Goal: Task Accomplishment & Management: Manage account settings

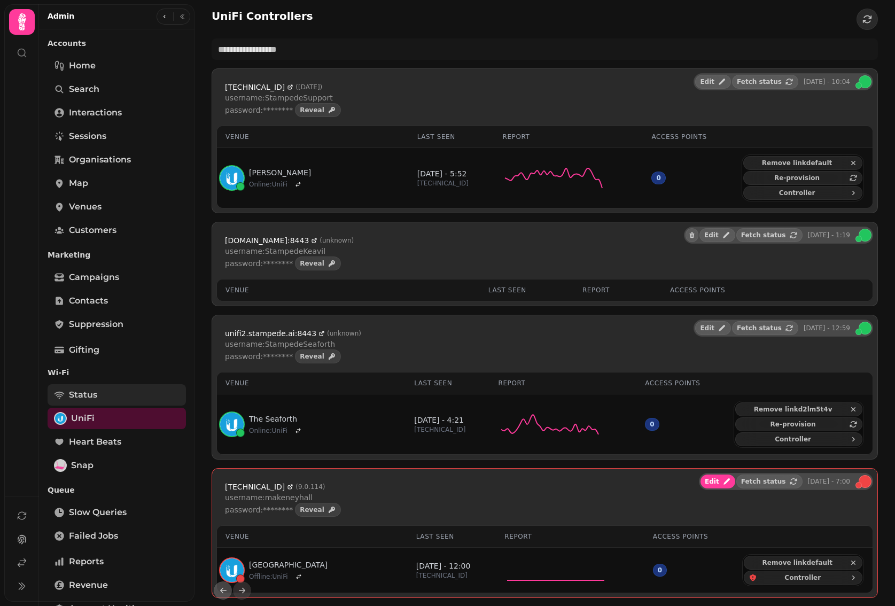
click at [101, 392] on link "Status" at bounding box center [117, 394] width 138 height 21
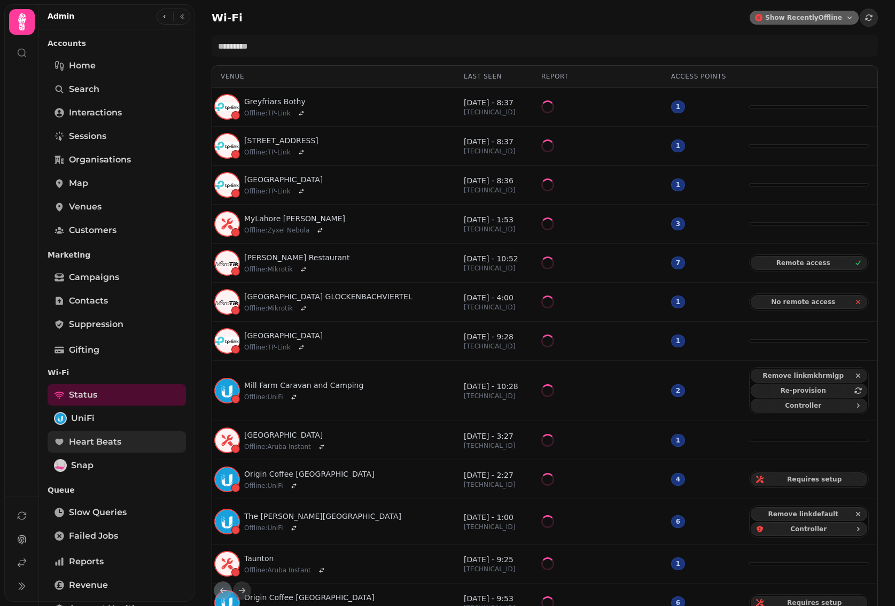
click at [107, 440] on span "Heart beats" at bounding box center [95, 441] width 52 height 13
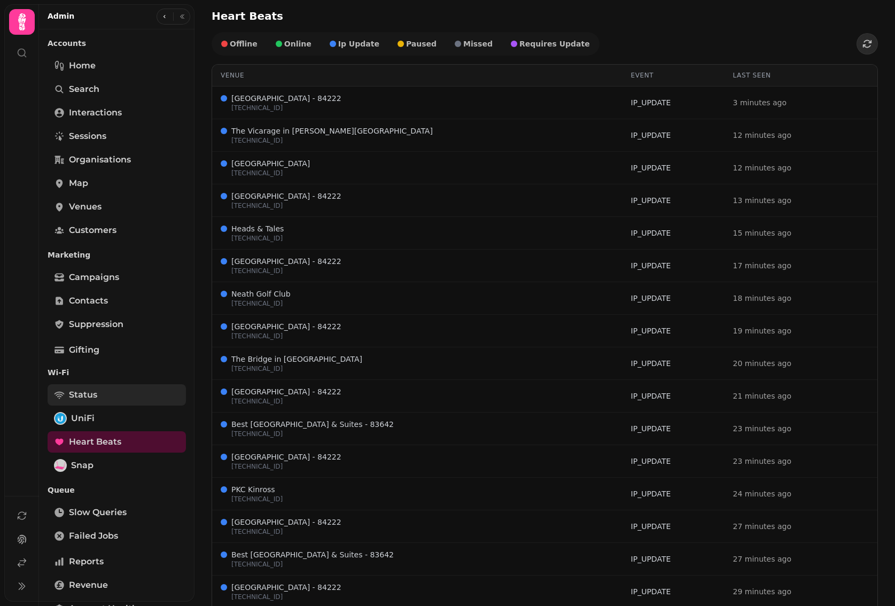
click at [93, 394] on span "Status" at bounding box center [83, 394] width 28 height 13
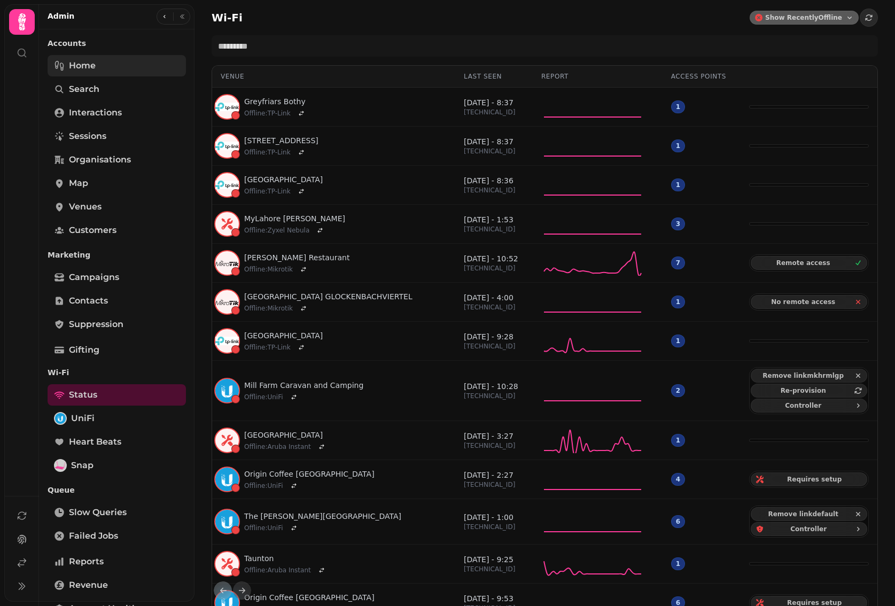
click at [110, 64] on link "Home" at bounding box center [117, 65] width 138 height 21
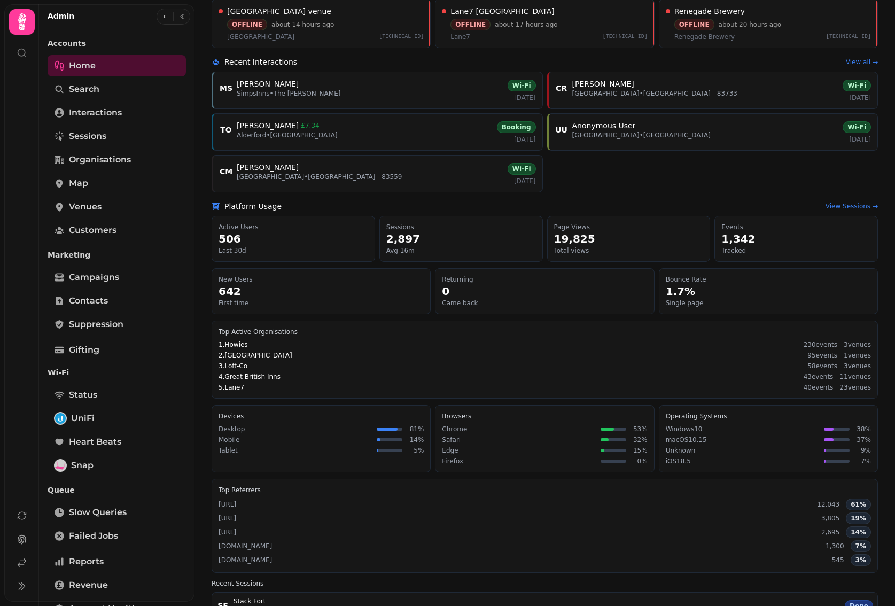
scroll to position [333, 0]
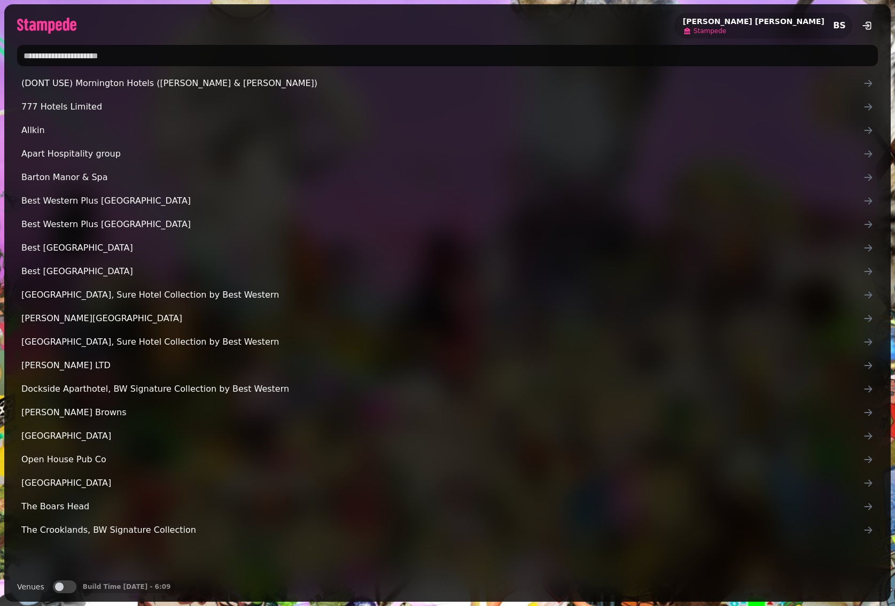
click at [726, 29] on span "Stampede" at bounding box center [709, 31] width 33 height 9
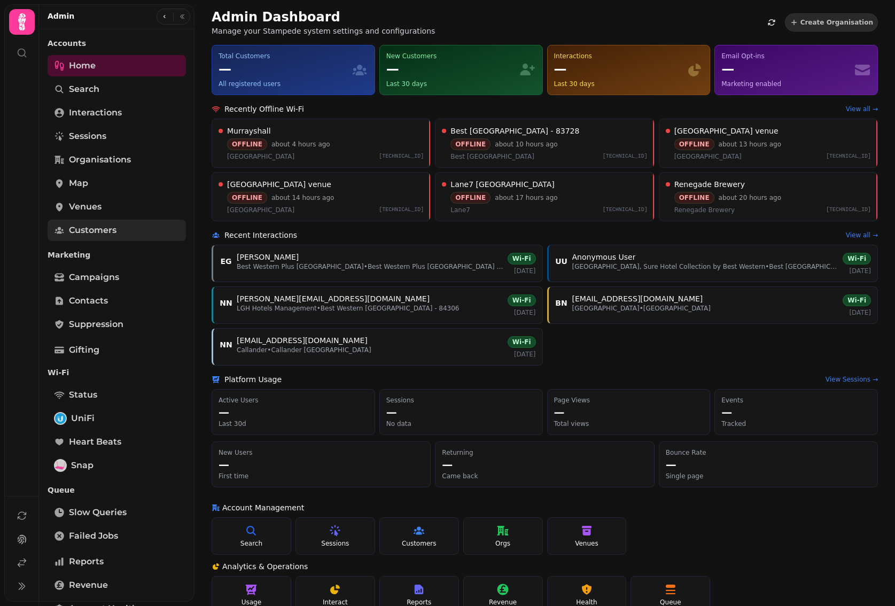
click at [101, 232] on span "Customers" at bounding box center [93, 230] width 48 height 13
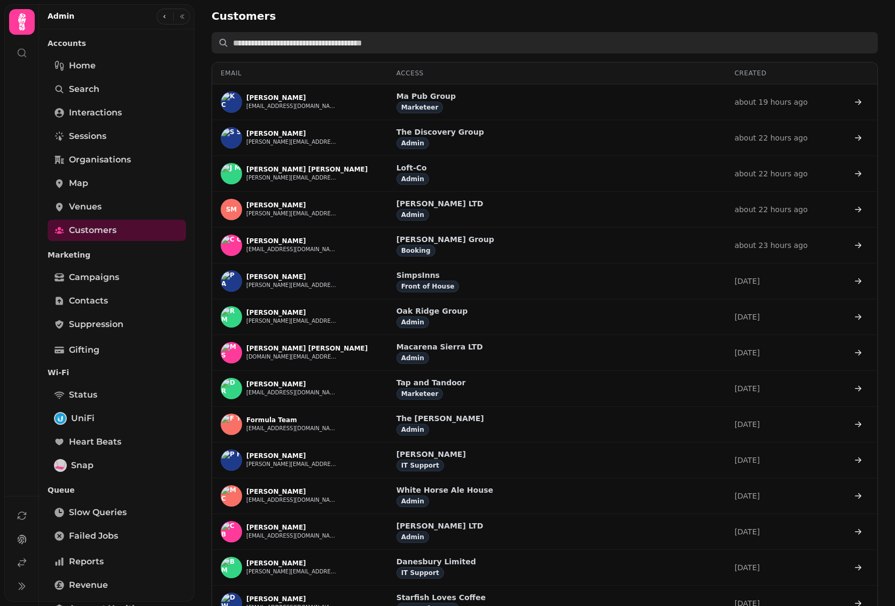
click at [310, 50] on input "text" at bounding box center [544, 42] width 666 height 21
paste input "**********"
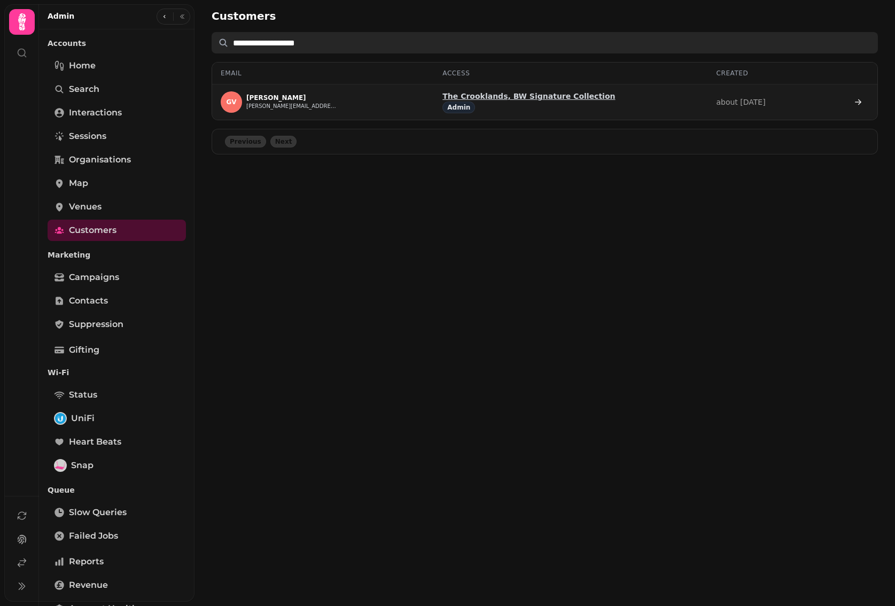
type input "**********"
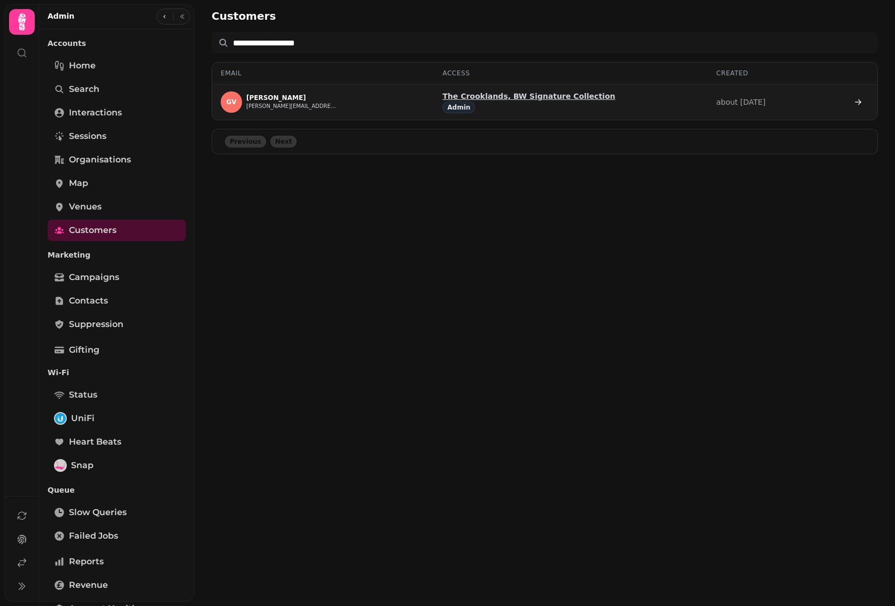
click at [512, 95] on p "The Crooklands, BW Signature Collection" at bounding box center [528, 96] width 172 height 11
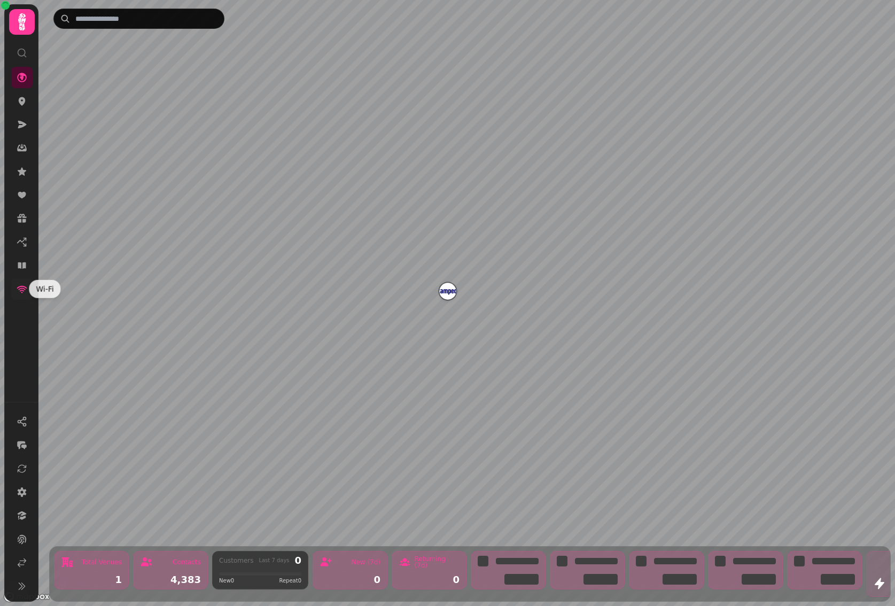
click at [25, 285] on icon at bounding box center [22, 289] width 11 height 11
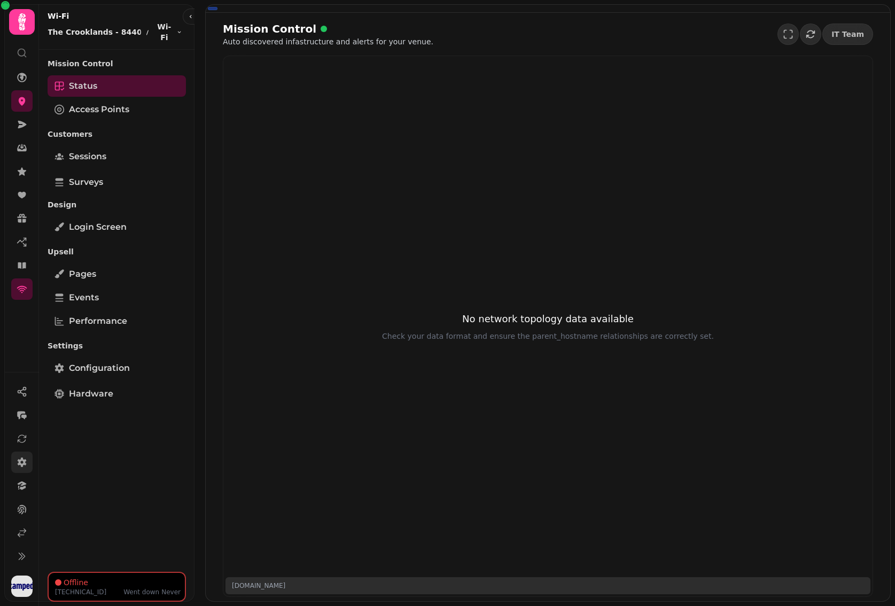
click at [23, 460] on icon at bounding box center [22, 462] width 9 height 10
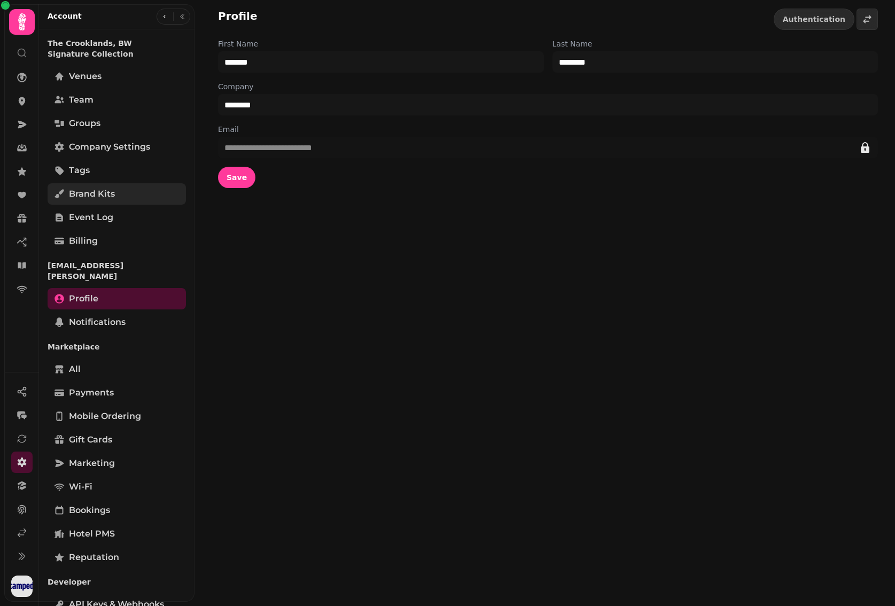
click at [100, 187] on span "Brand Kits" at bounding box center [92, 193] width 46 height 13
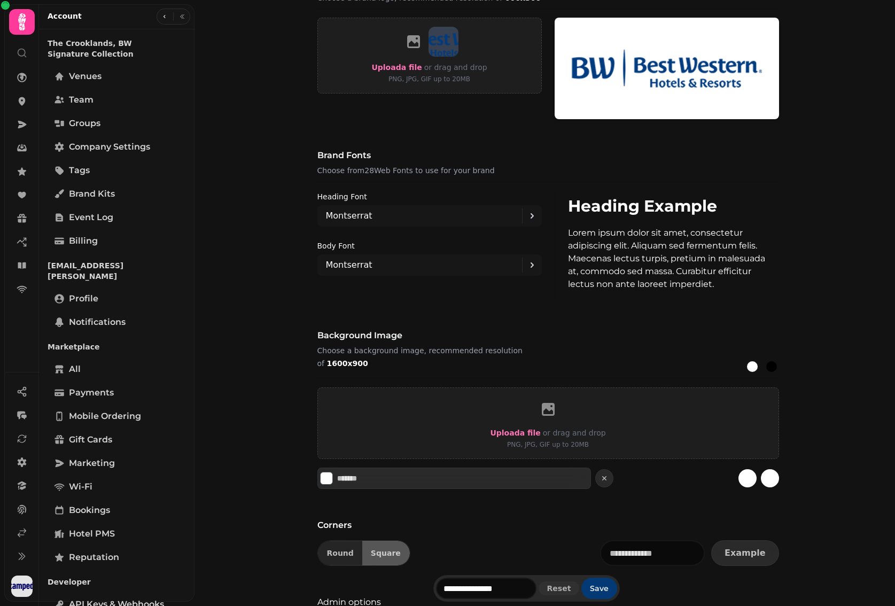
scroll to position [644, 0]
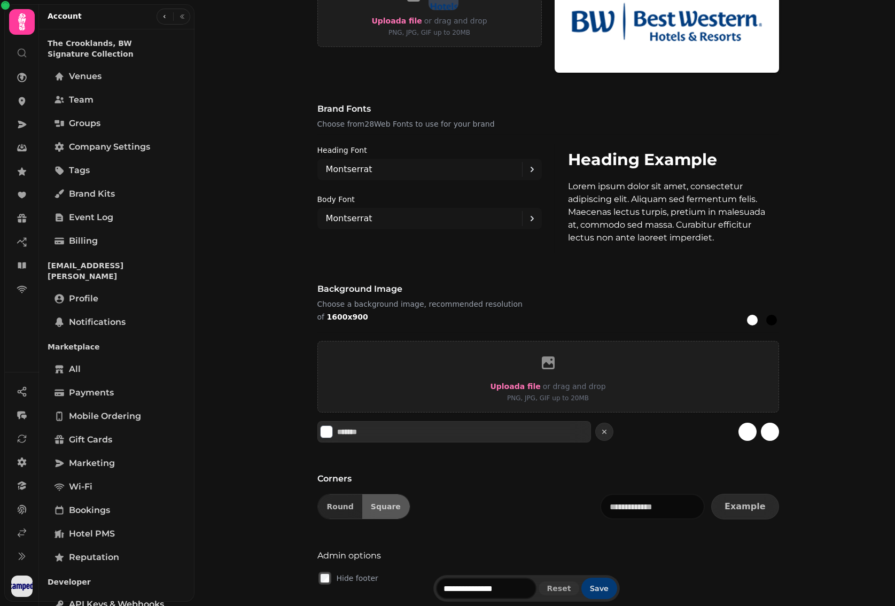
click at [601, 586] on span "Save" at bounding box center [599, 587] width 19 height 7
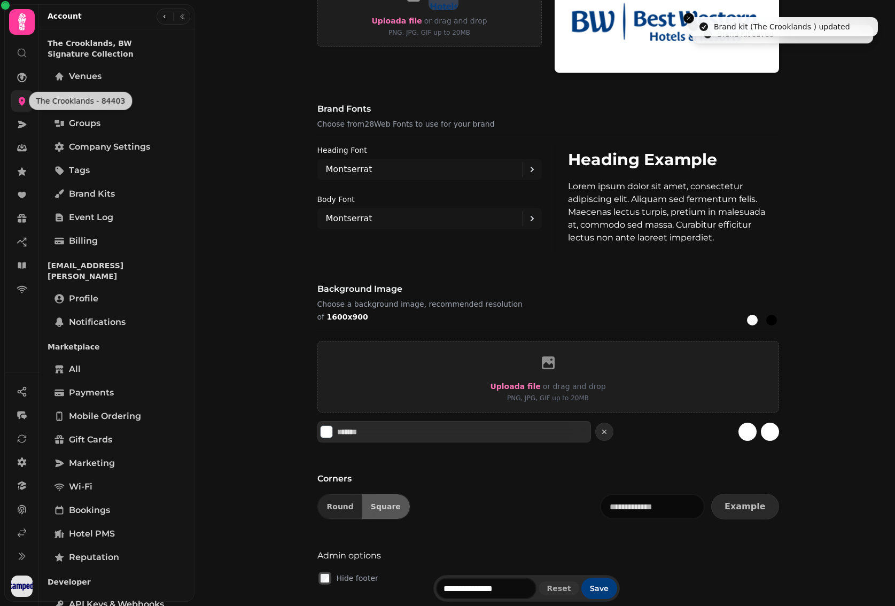
click at [22, 104] on icon at bounding box center [22, 101] width 7 height 9
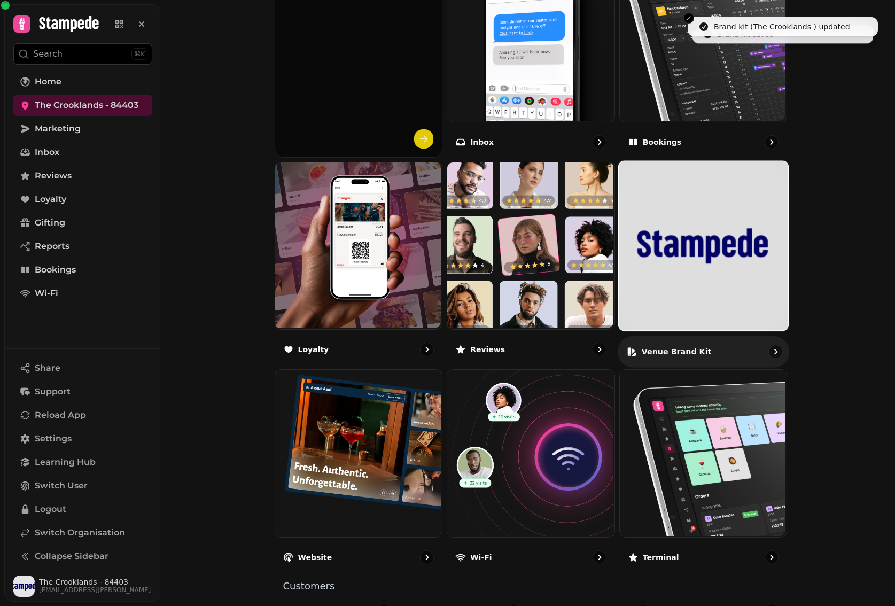
scroll to position [476, 0]
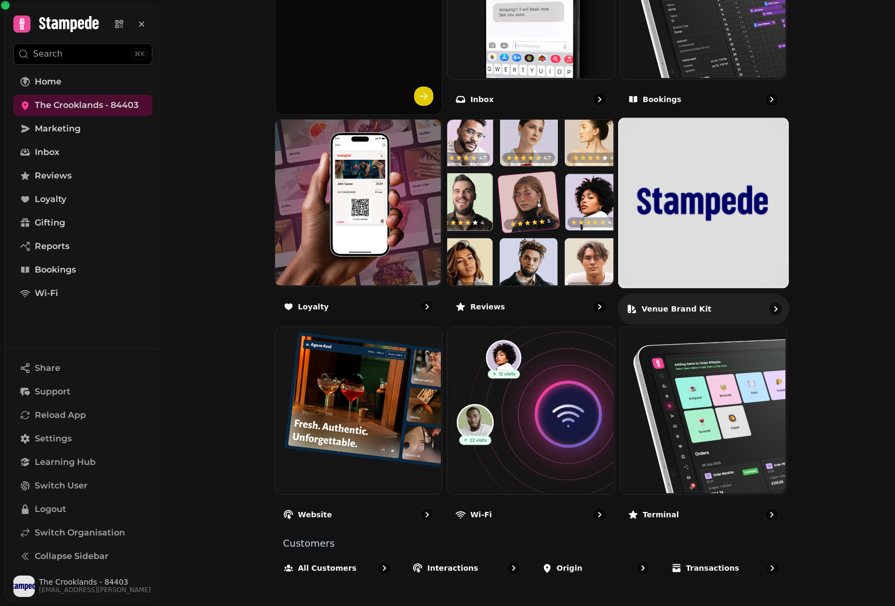
click at [714, 200] on img at bounding box center [702, 202] width 169 height 169
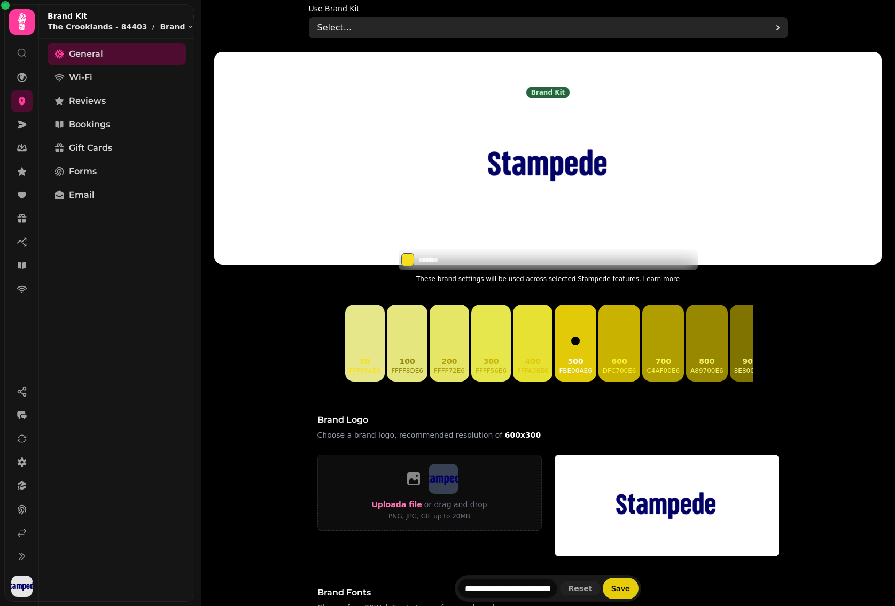
click at [403, 27] on div "Select..." at bounding box center [542, 27] width 450 height 21
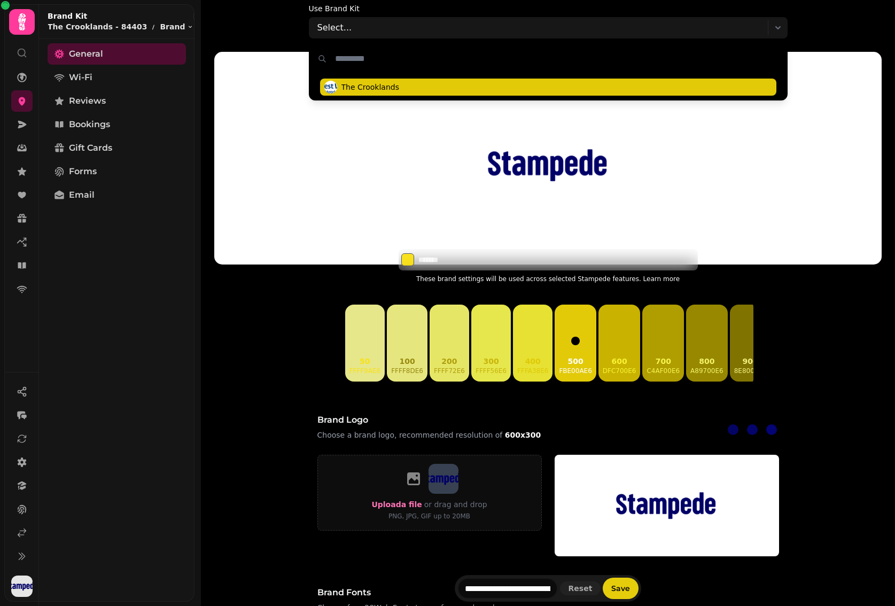
click at [379, 85] on span "The Crooklands" at bounding box center [370, 87] width 58 height 11
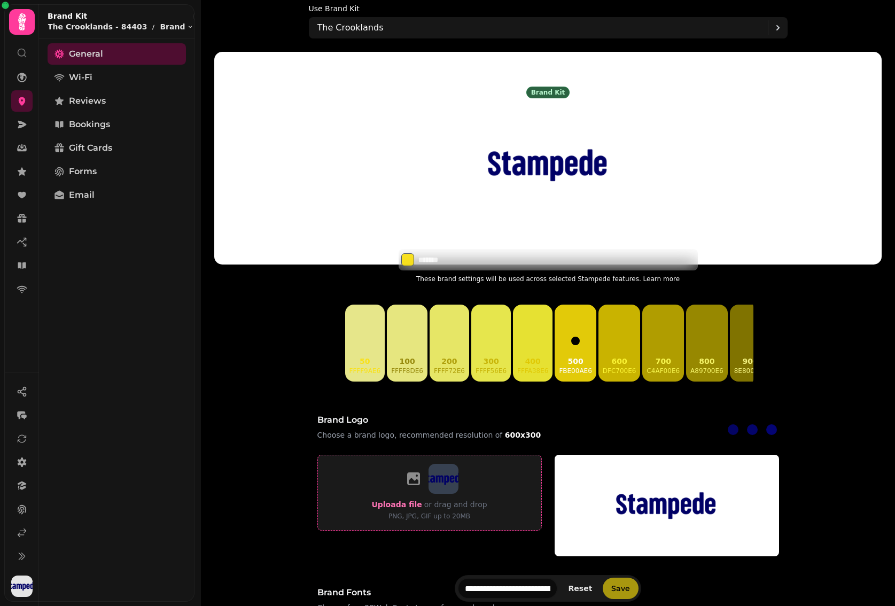
type input "*******"
type input "**********"
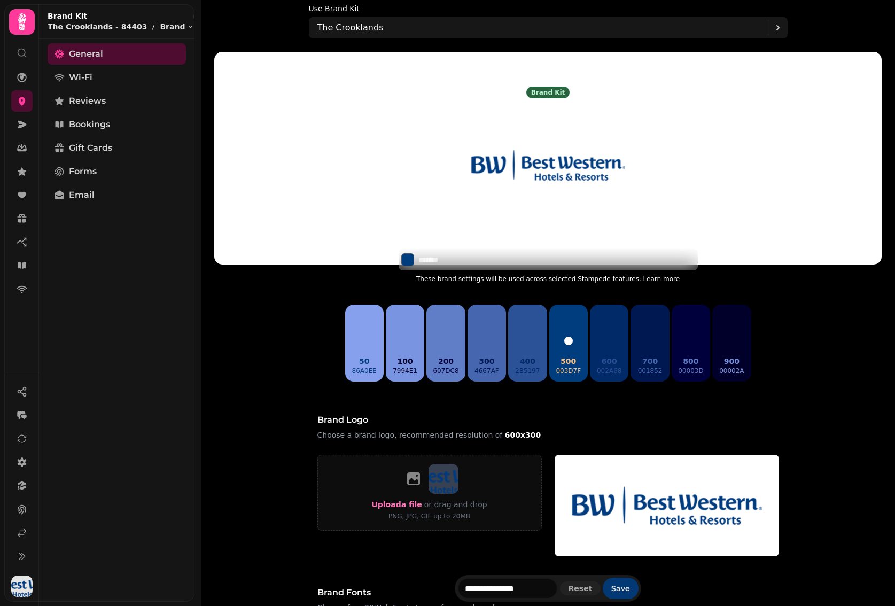
click at [616, 583] on button "Save" at bounding box center [620, 587] width 36 height 21
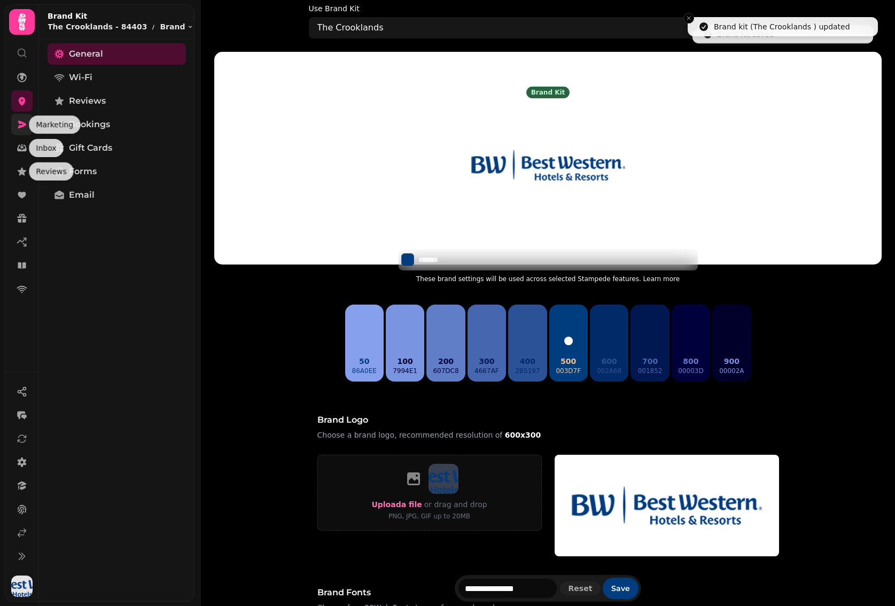
click at [26, 121] on icon at bounding box center [22, 124] width 11 height 11
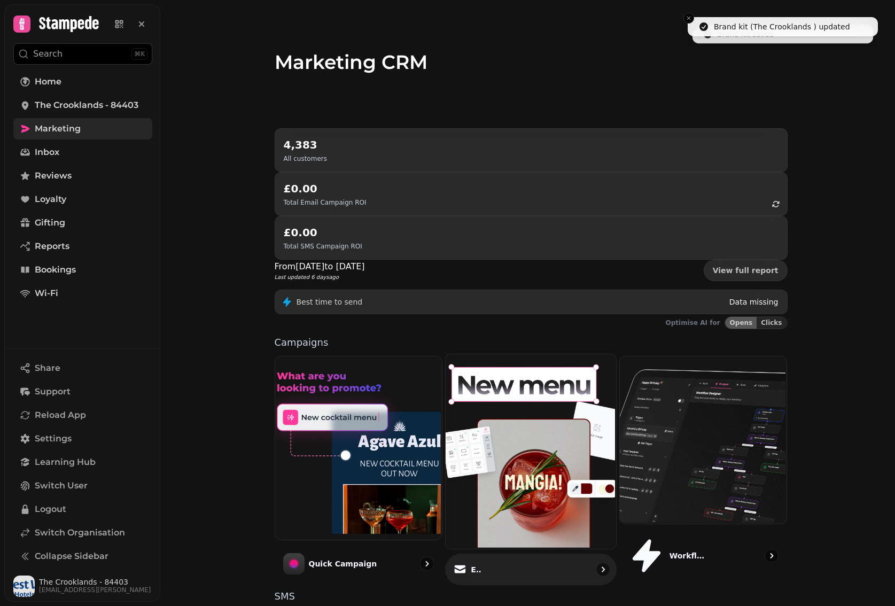
click at [505, 353] on img at bounding box center [529, 450] width 170 height 194
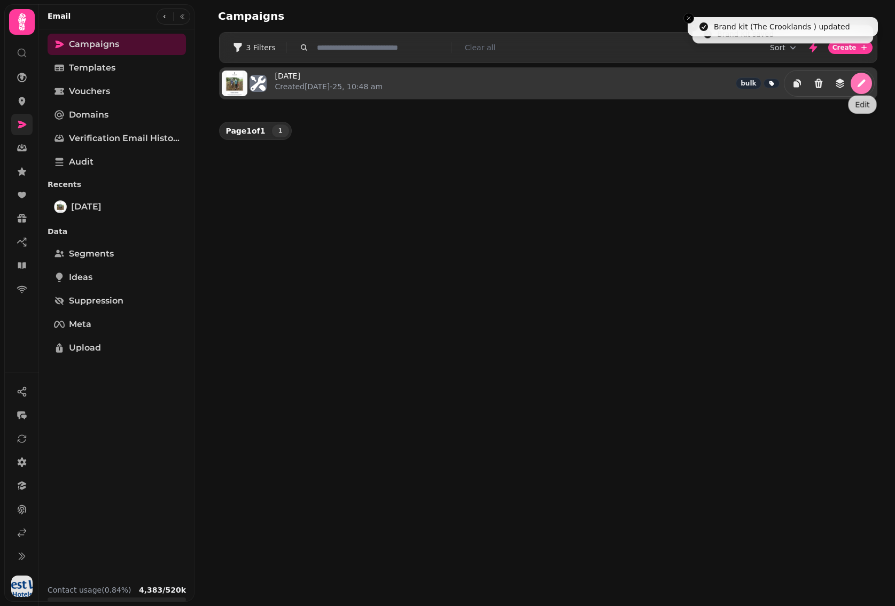
click at [867, 76] on button "edit" at bounding box center [860, 83] width 21 height 21
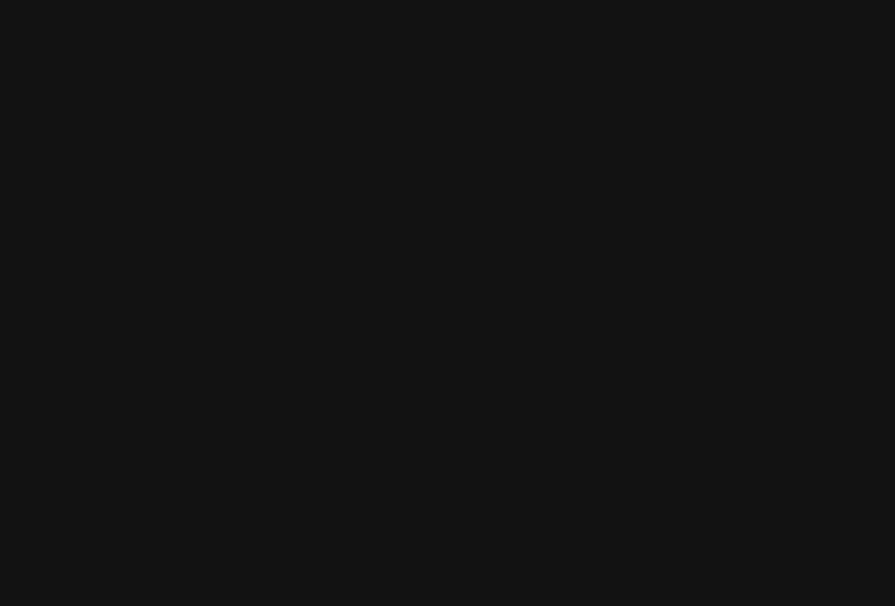
select select "**********"
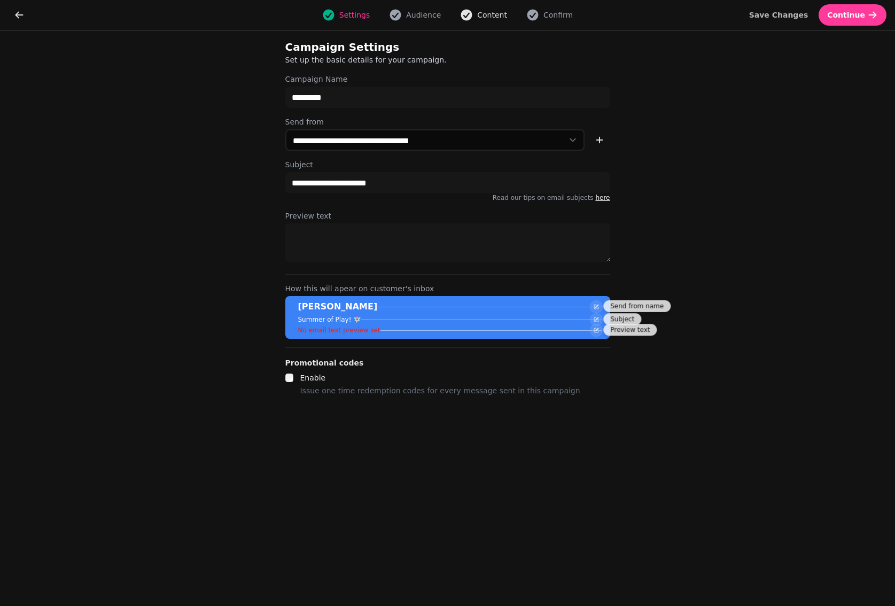
click at [492, 12] on span "Content" at bounding box center [492, 15] width 30 height 11
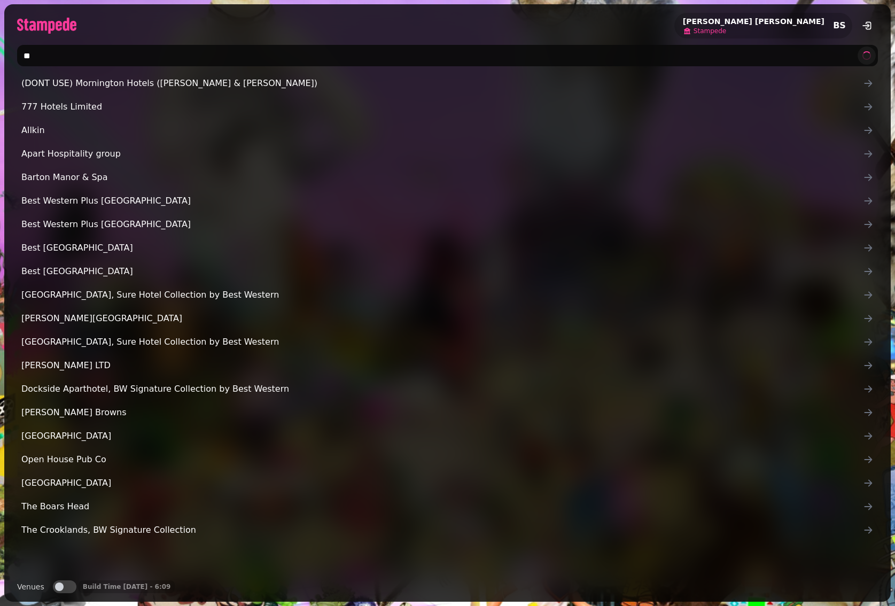
type input "**"
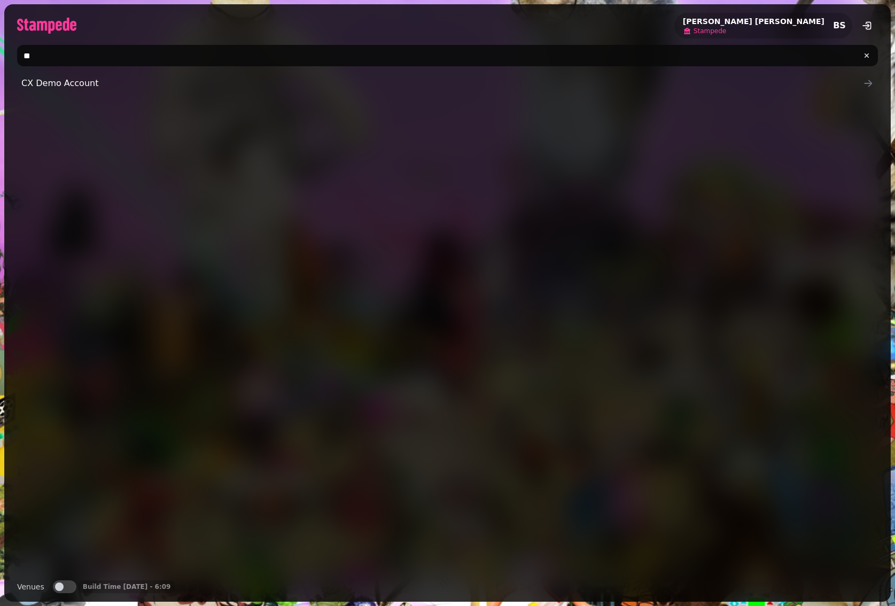
click at [726, 29] on span "Stampede" at bounding box center [709, 31] width 33 height 9
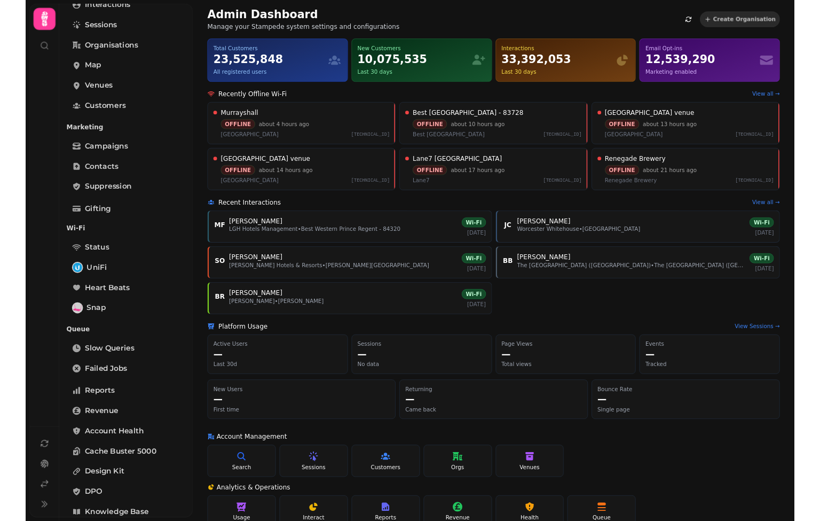
scroll to position [119, 0]
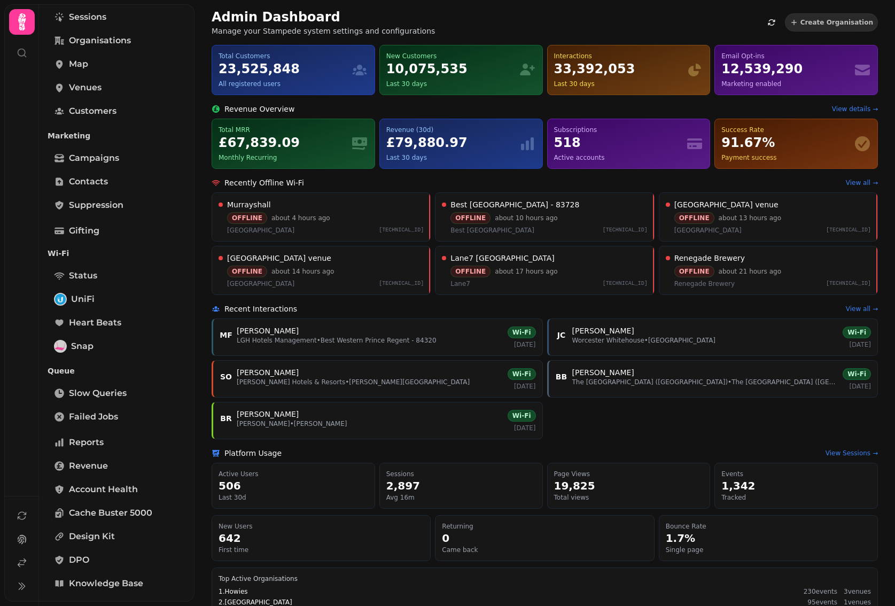
click at [617, 412] on div "MF Melanie Freeston LGH Hotels Management • Best Western Prince Regent - 84320 …" at bounding box center [544, 378] width 666 height 121
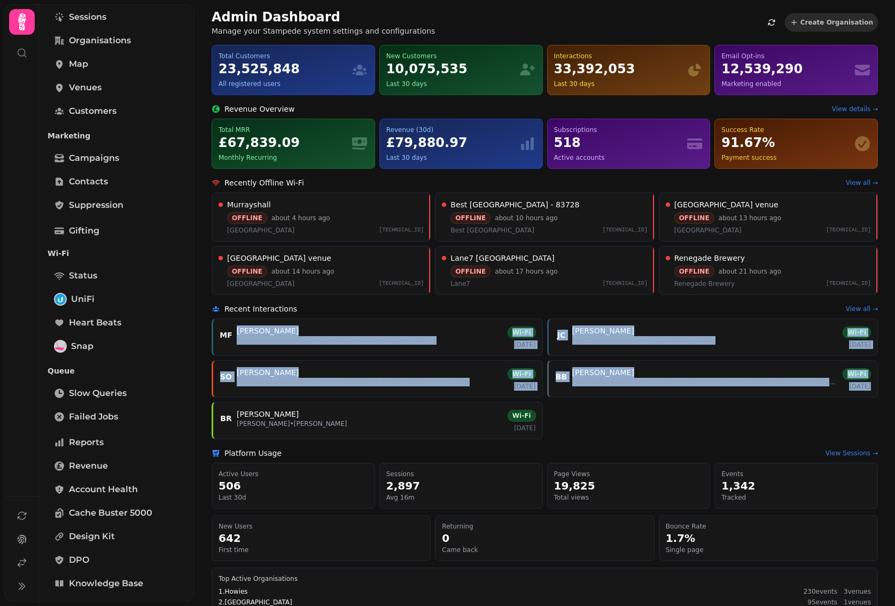
drag, startPoint x: 778, startPoint y: 428, endPoint x: 244, endPoint y: 311, distance: 546.7
click at [229, 310] on div "Recent Interactions View all → MF Melanie Freeston LGH Hotels Management • Best…" at bounding box center [544, 371] width 666 height 136
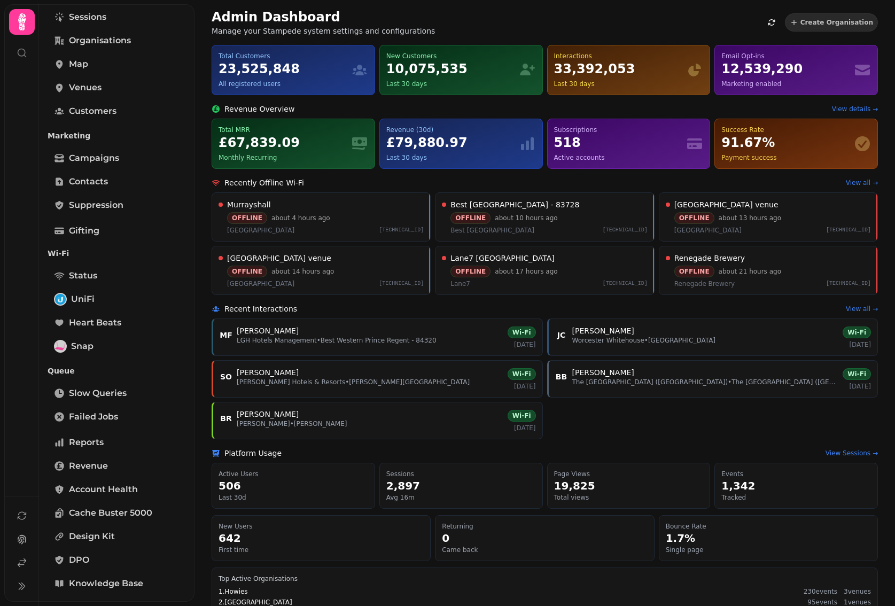
click at [707, 437] on div "Admin Dashboard Manage your Stampede system settings and configurations Create …" at bounding box center [544, 555] width 700 height 1110
click at [123, 495] on link "Account Health" at bounding box center [117, 489] width 138 height 21
